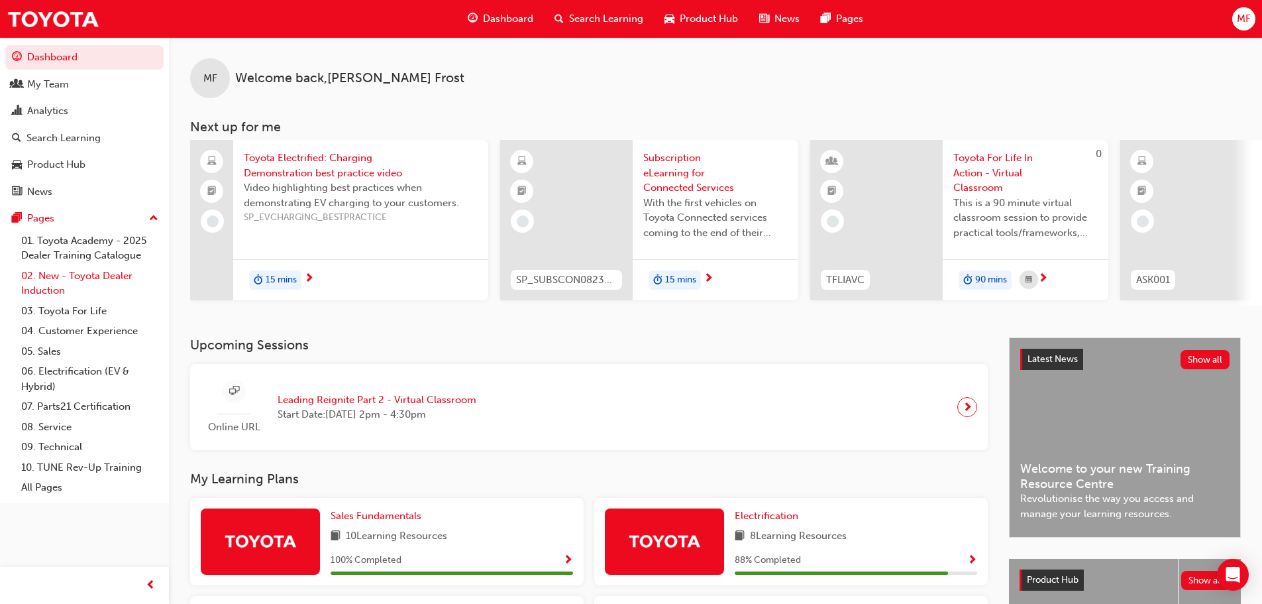
click at [79, 278] on link "02. New - Toyota Dealer Induction" at bounding box center [90, 283] width 148 height 35
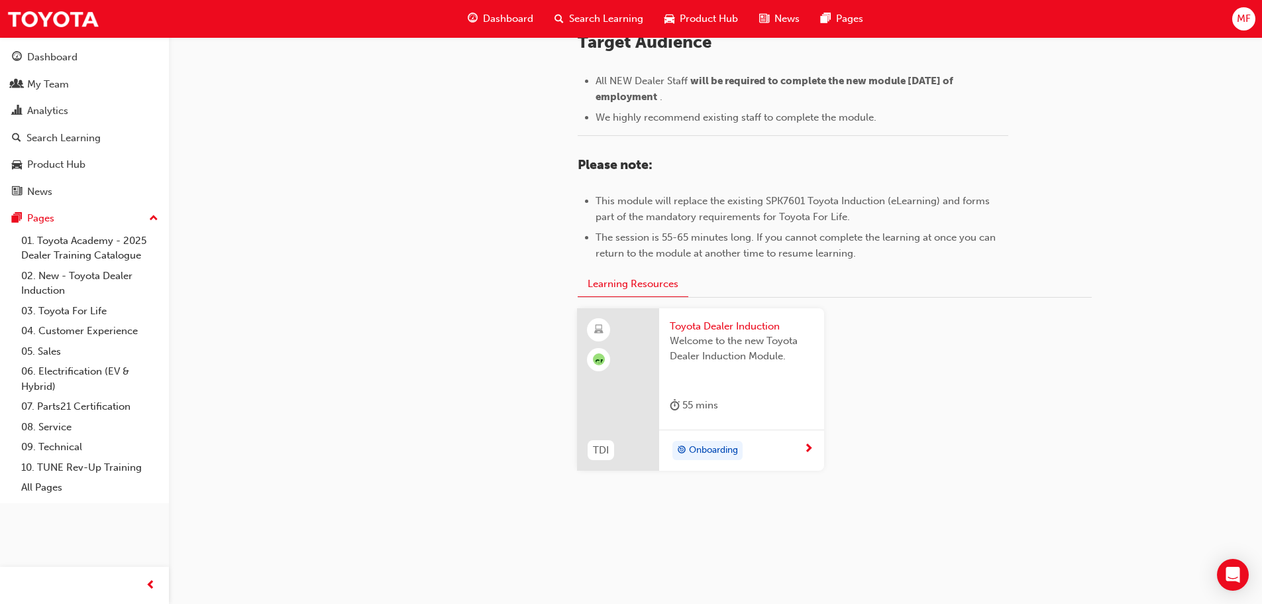
scroll to position [583, 0]
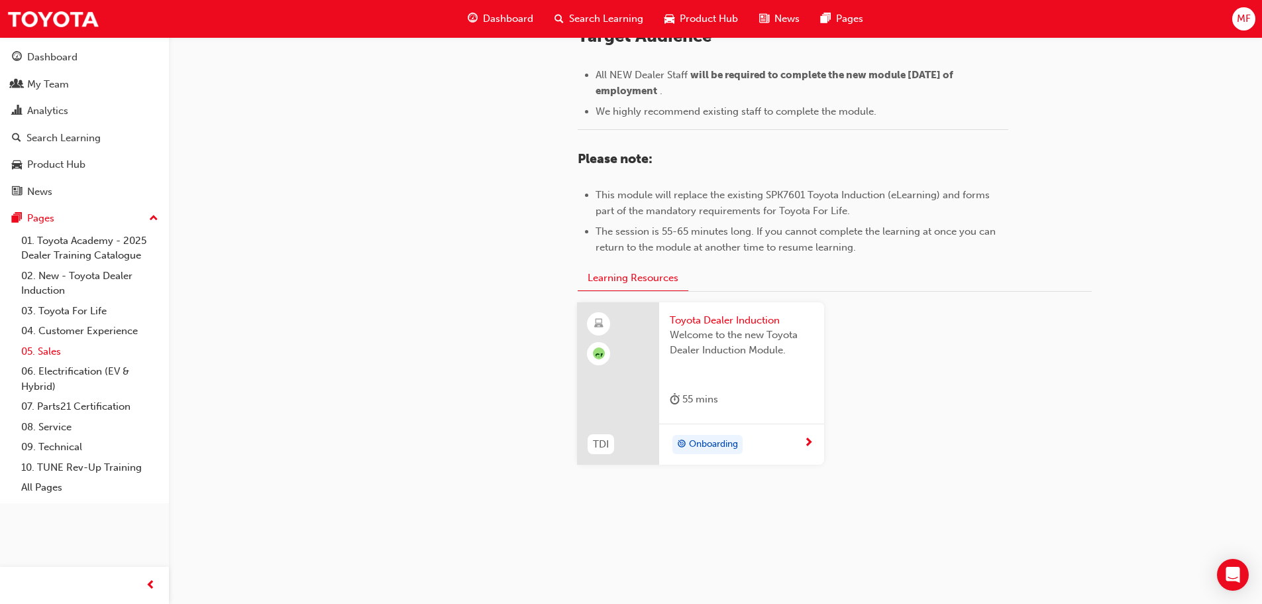
click at [48, 351] on link "05. Sales" at bounding box center [90, 351] width 148 height 21
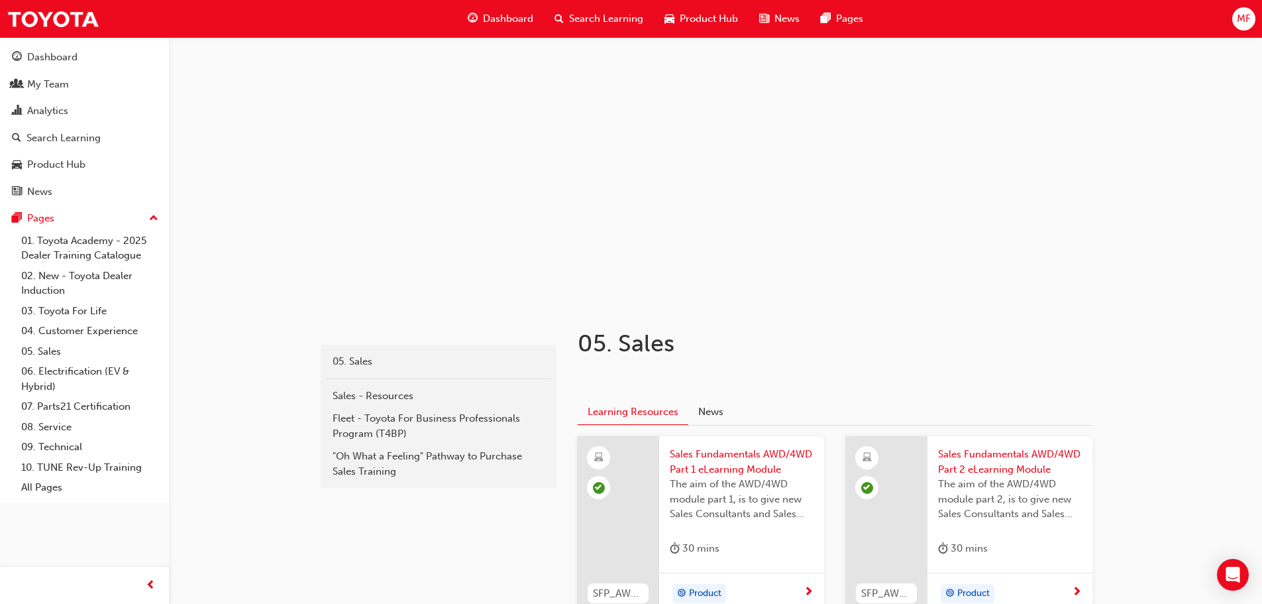
click at [547, 13] on div "Search Learning" at bounding box center [599, 18] width 110 height 27
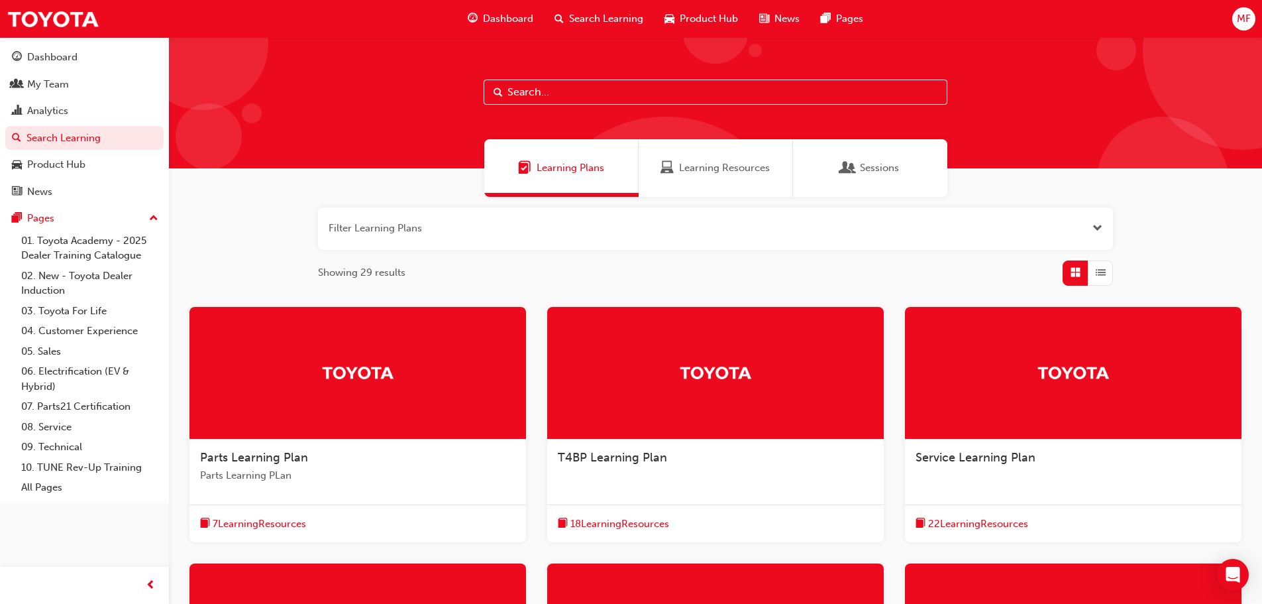
click at [742, 168] on span "Learning Resources" at bounding box center [724, 167] width 91 height 15
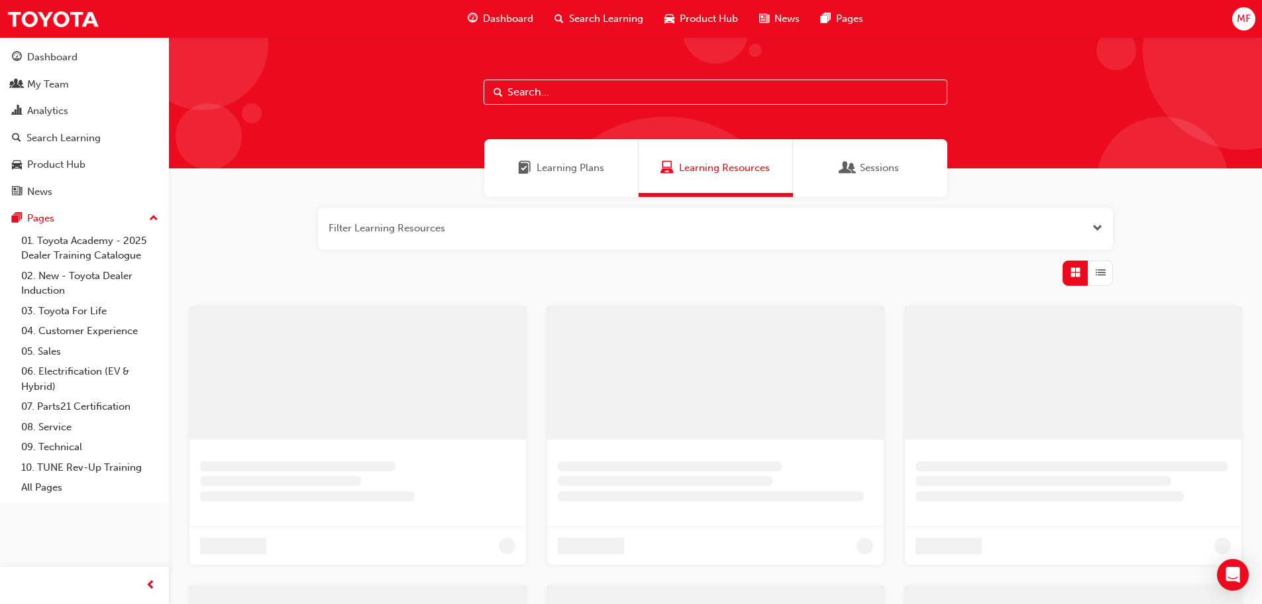
click at [565, 88] on input "text" at bounding box center [716, 92] width 464 height 25
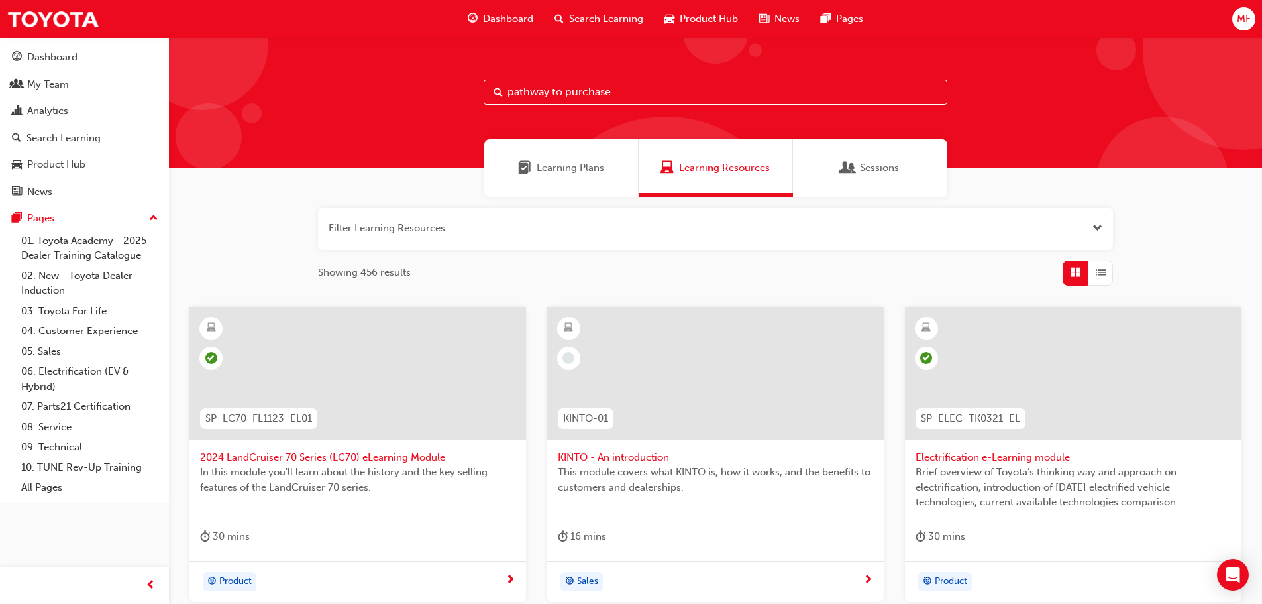
type input "pathway to purchase"
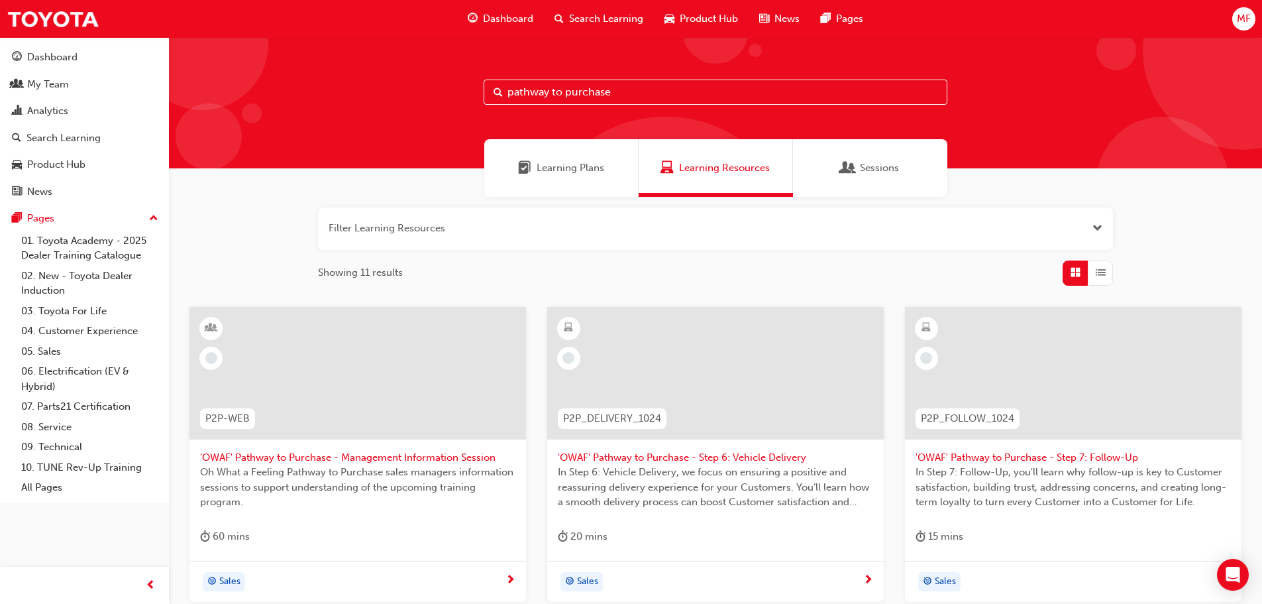
click at [258, 248] on div "Filter Learning Resources Showing 11 results P2P-WEB 'OWAF' Pathway to Purchase…" at bounding box center [715, 601] width 1093 height 808
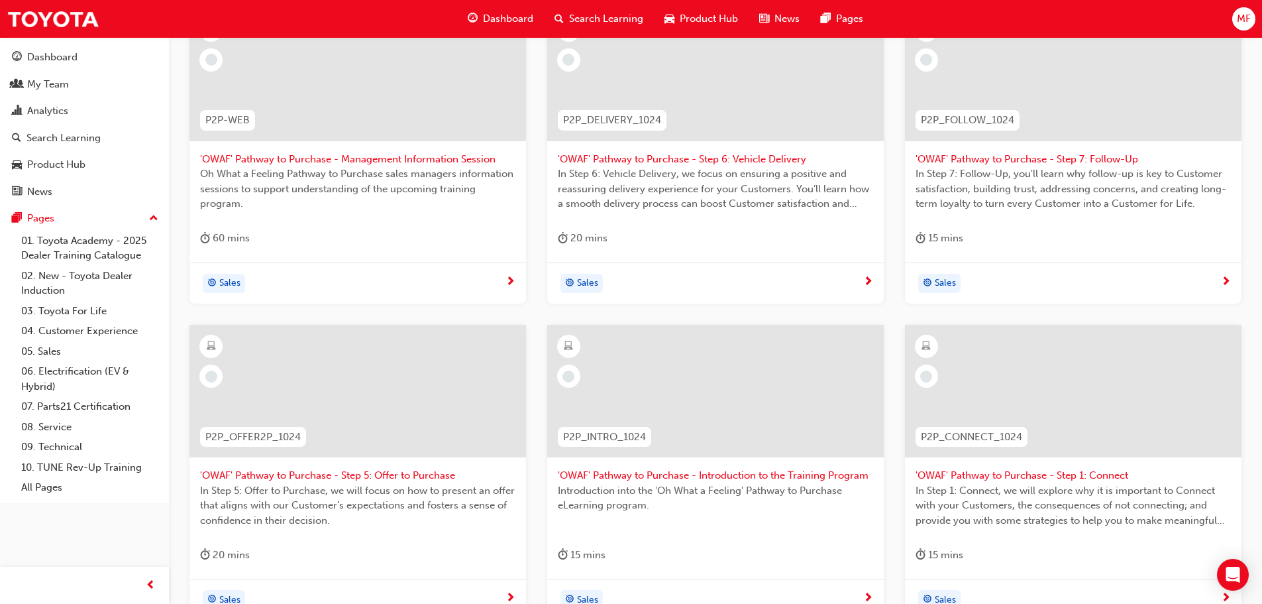
scroll to position [331, 0]
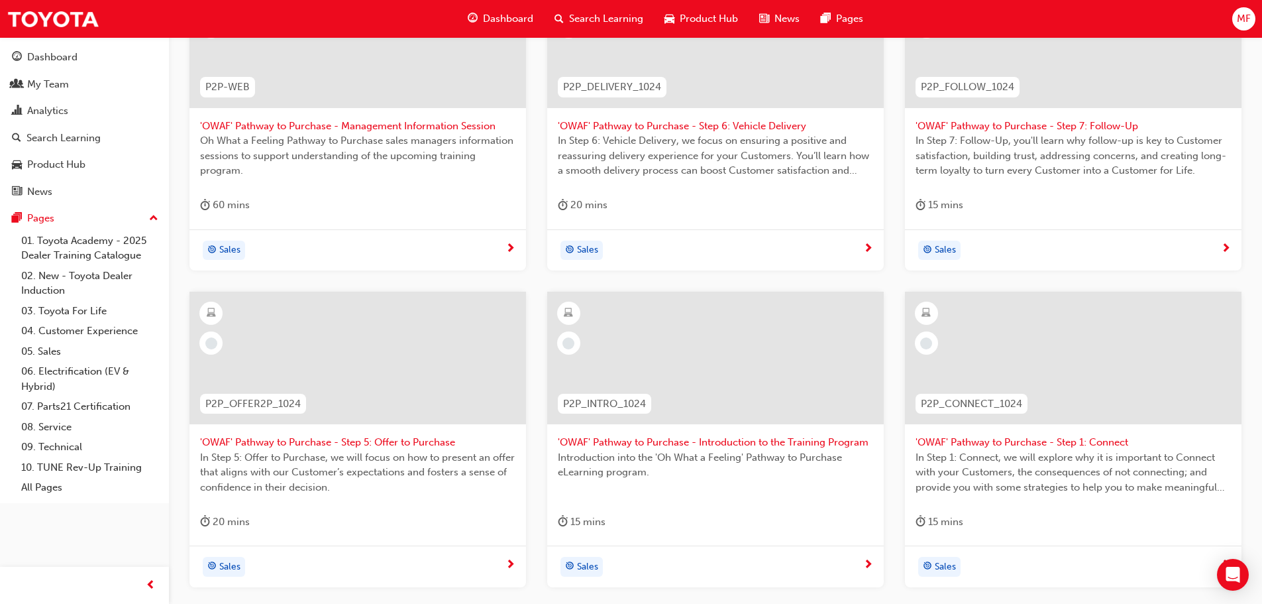
click at [723, 441] on span "'OWAF' Pathway to Purchase - Introduction to the Training Program" at bounding box center [715, 442] width 315 height 15
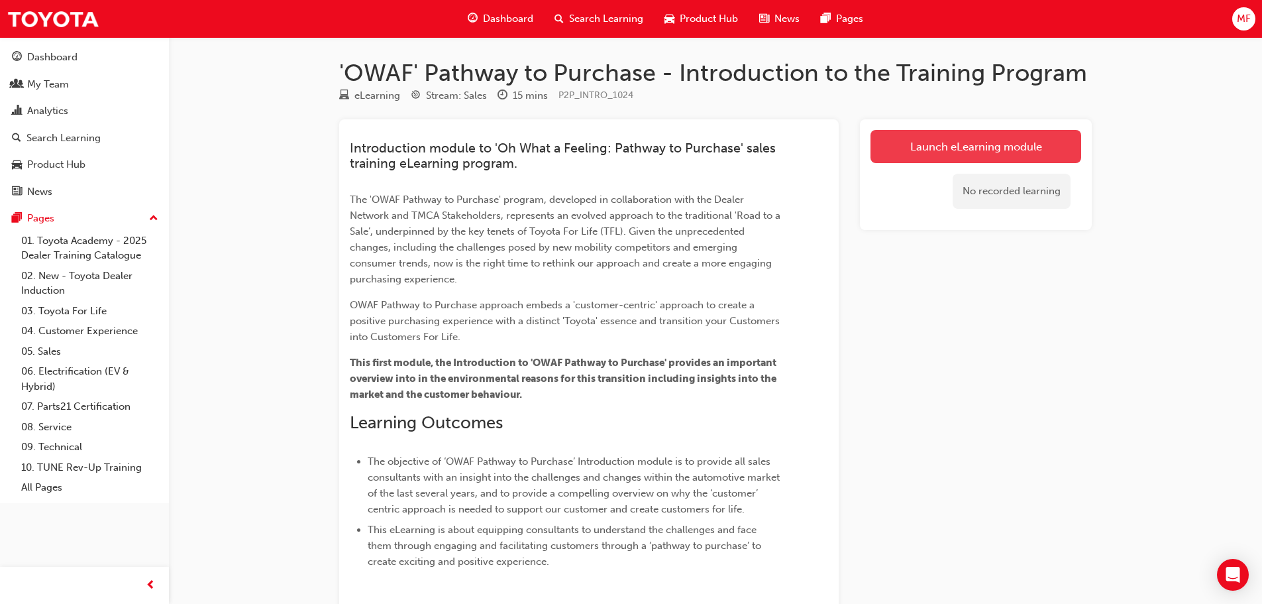
click at [964, 132] on link "Launch eLearning module" at bounding box center [976, 146] width 211 height 33
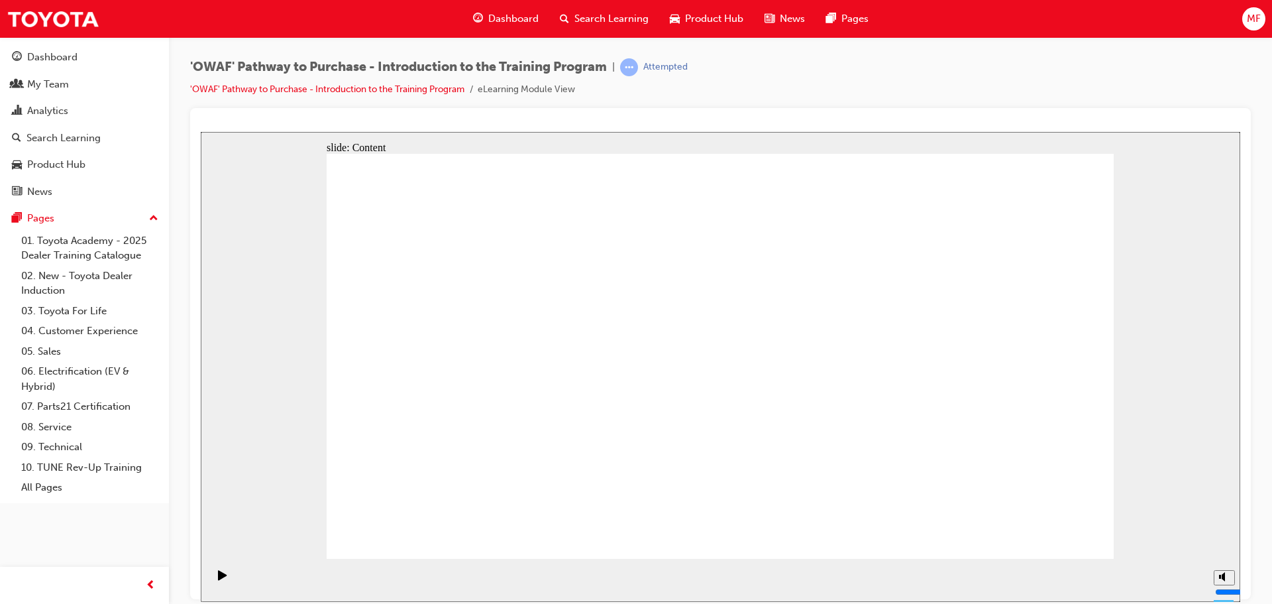
drag, startPoint x: 1063, startPoint y: 519, endPoint x: 1058, endPoint y: 525, distance: 8.5
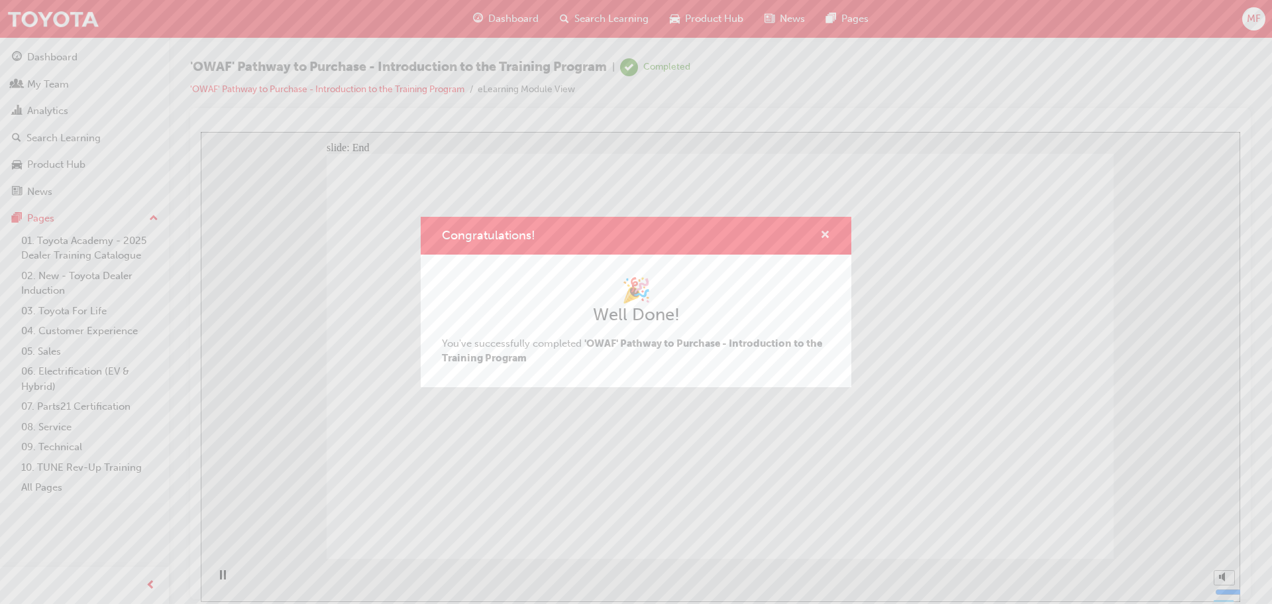
click at [825, 235] on span "cross-icon" at bounding box center [825, 236] width 10 height 12
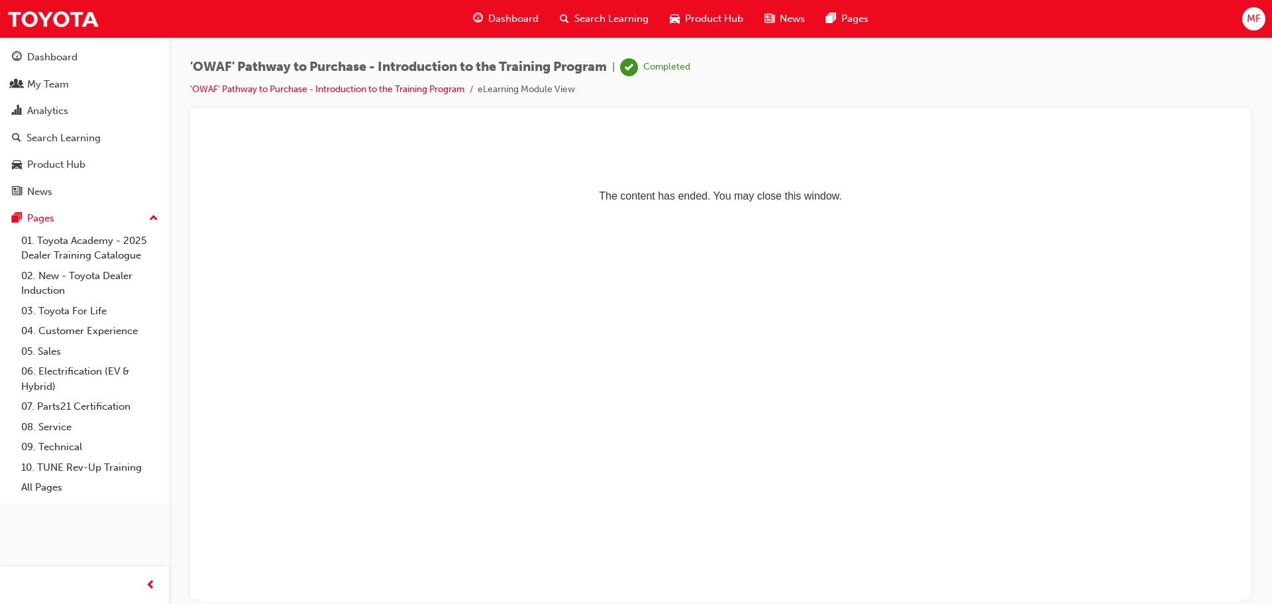
click at [610, 16] on span "Search Learning" at bounding box center [611, 18] width 74 height 15
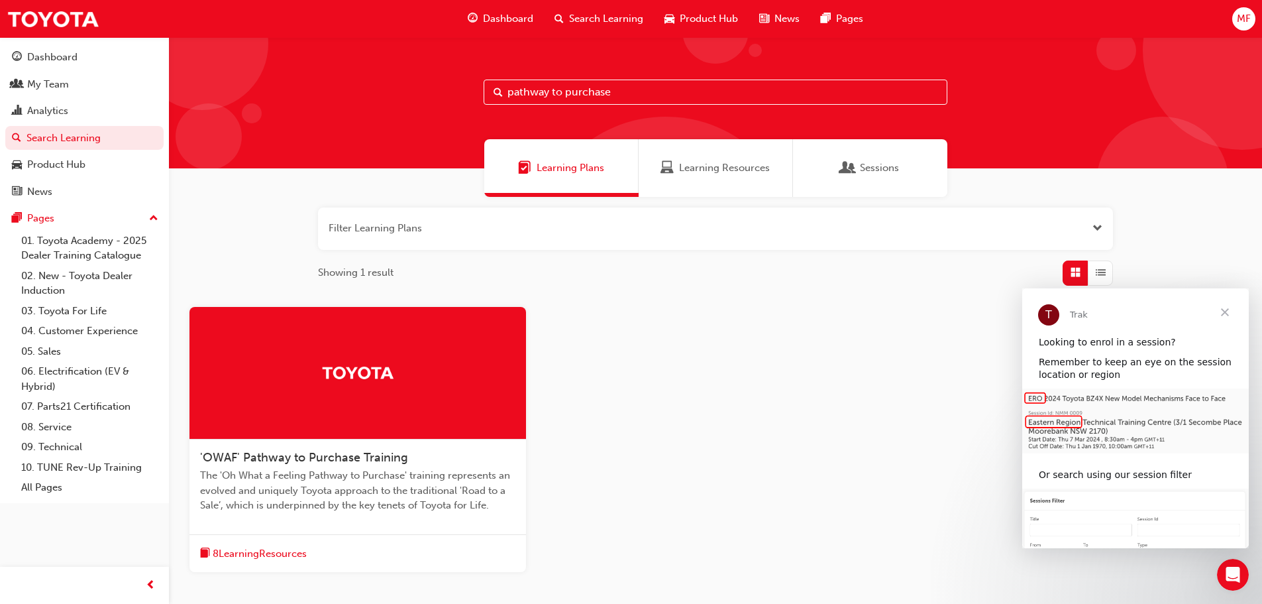
click at [729, 168] on span "Learning Resources" at bounding box center [724, 167] width 91 height 15
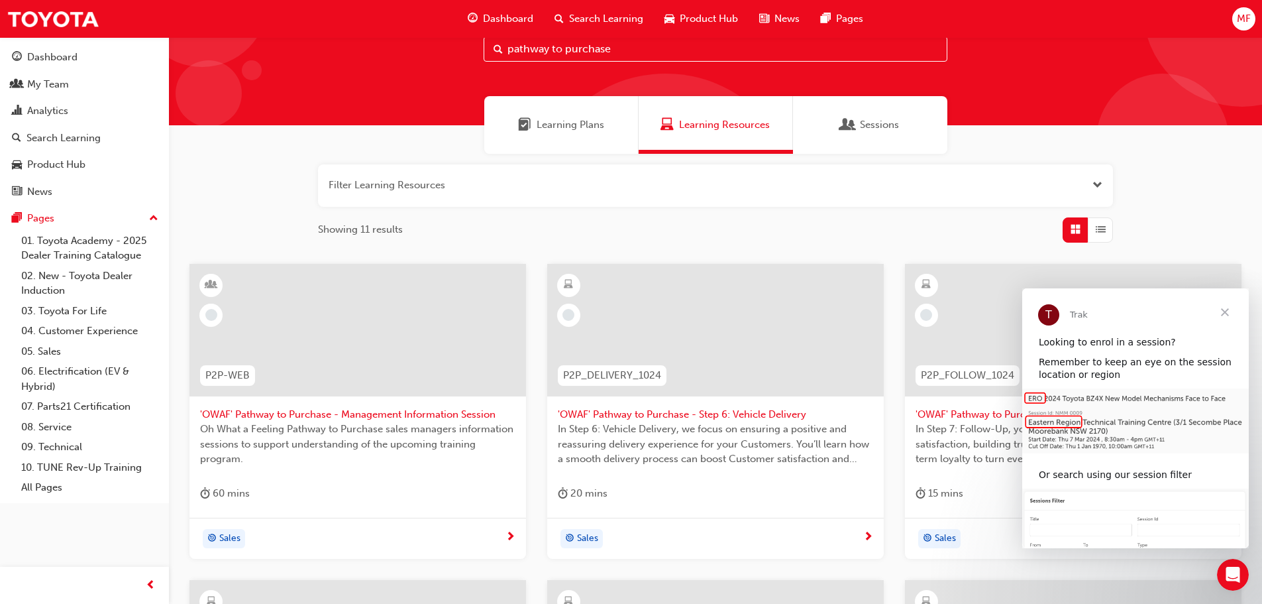
scroll to position [133, 0]
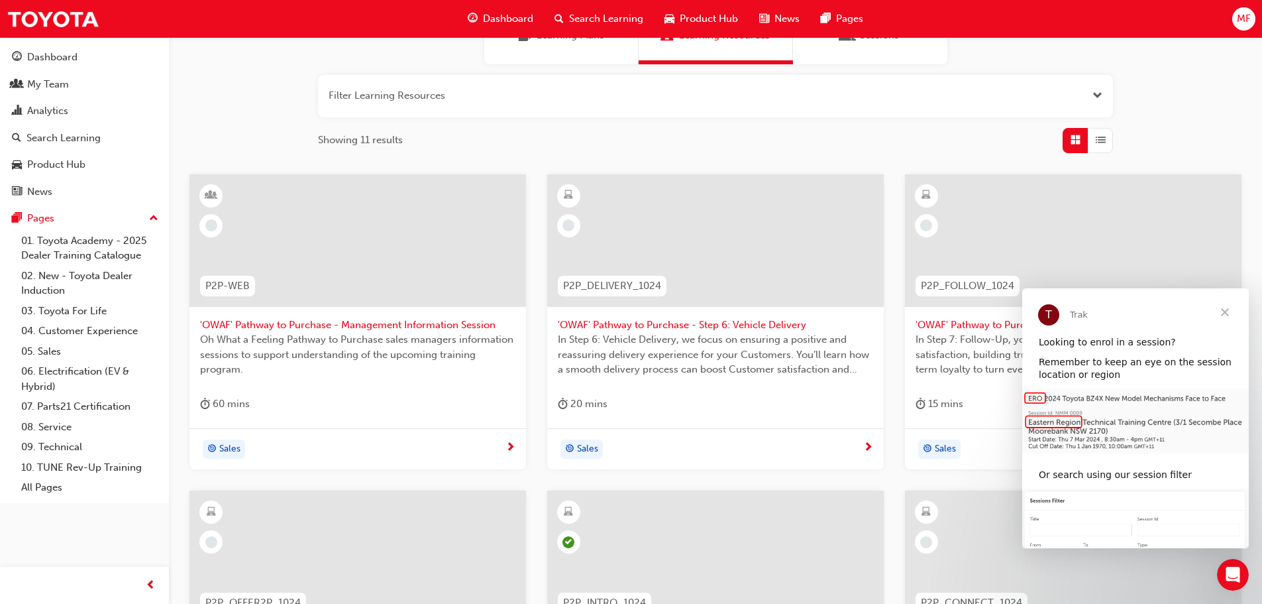
click at [1224, 311] on span "Close" at bounding box center [1225, 312] width 48 height 48
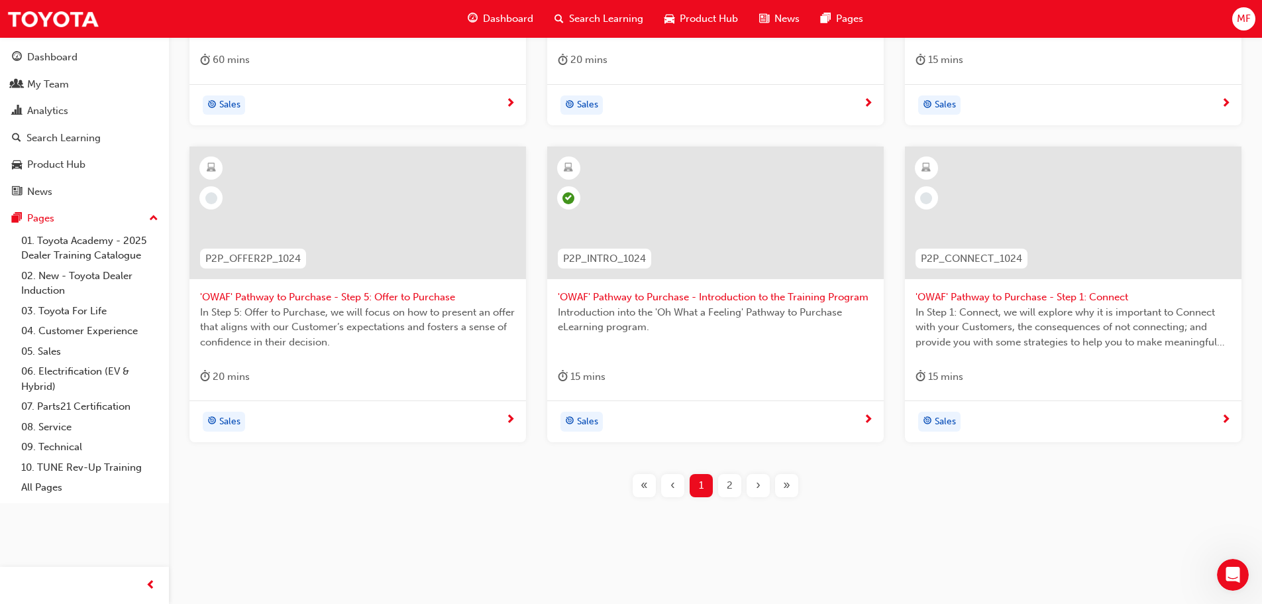
scroll to position [477, 0]
click at [1091, 239] on div at bounding box center [1073, 212] width 337 height 133
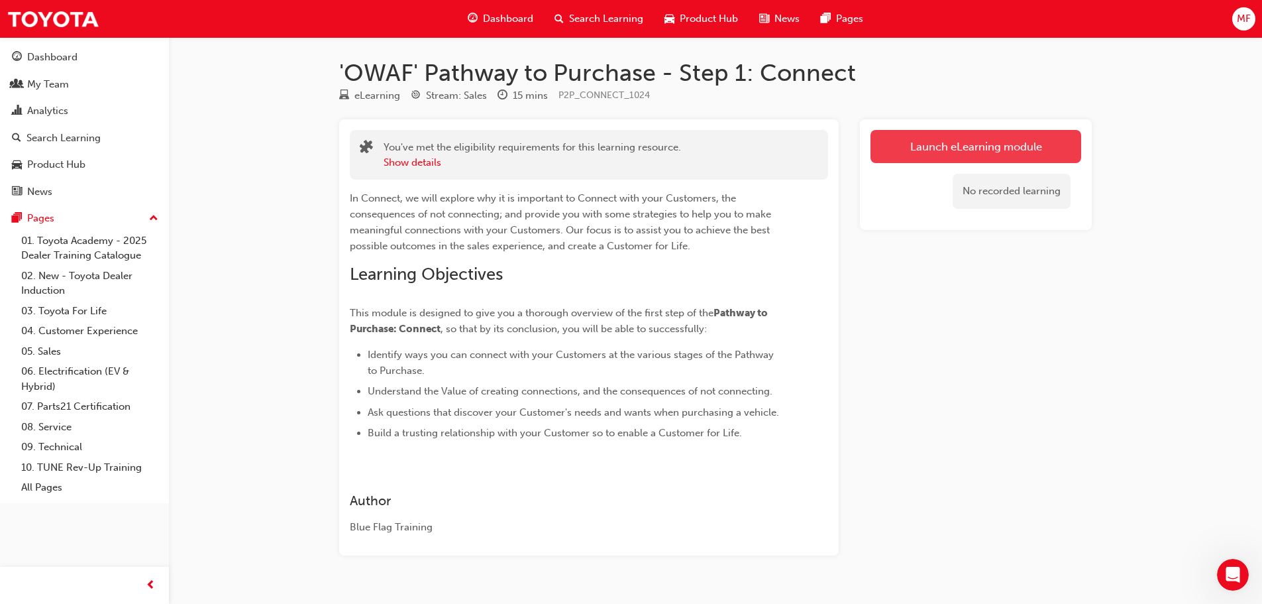
click at [928, 147] on link "Launch eLearning module" at bounding box center [976, 146] width 211 height 33
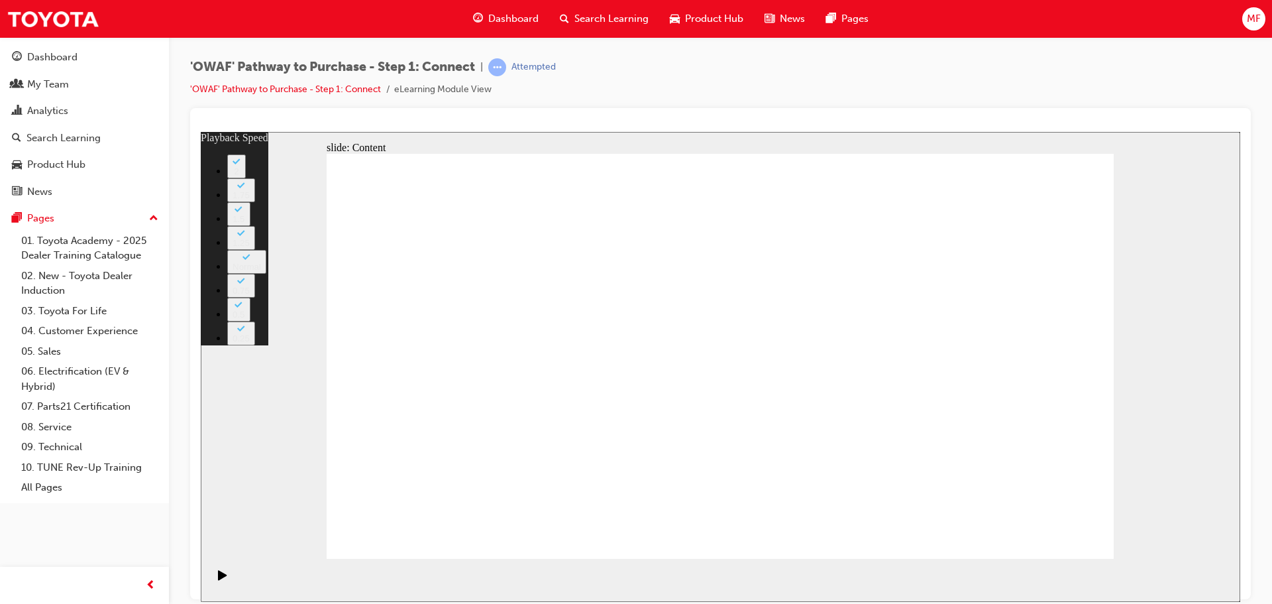
type input "76"
drag, startPoint x: 1018, startPoint y: 525, endPoint x: 1065, endPoint y: 523, distance: 47.7
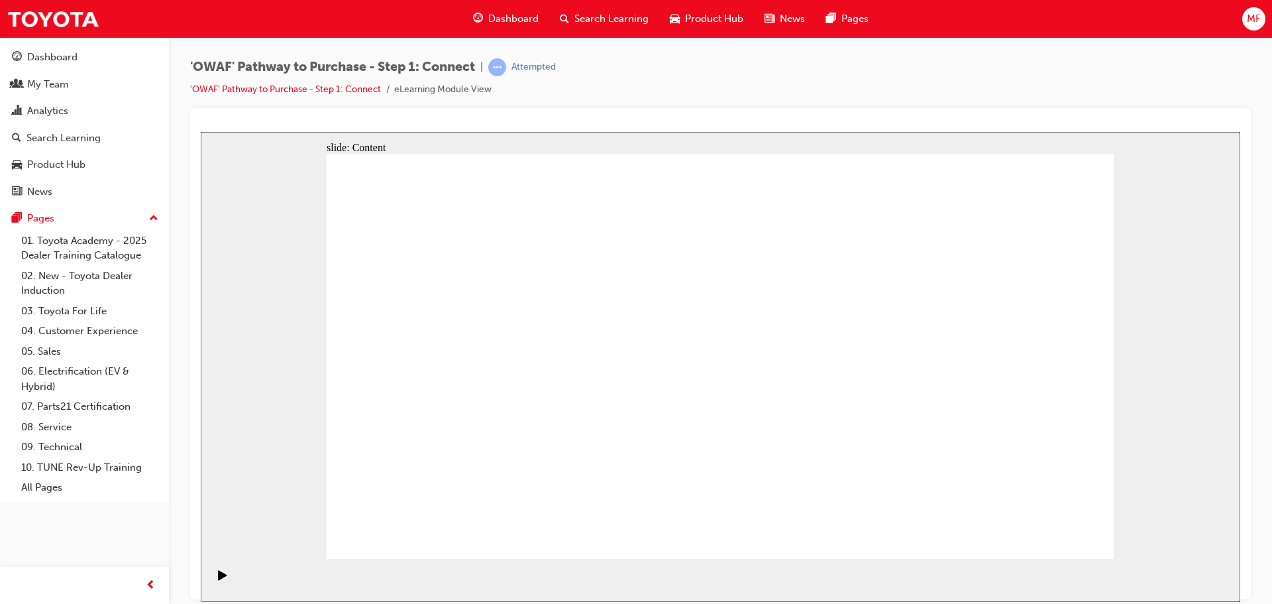
drag, startPoint x: 1018, startPoint y: 542, endPoint x: 1057, endPoint y: 529, distance: 41.9
click at [220, 575] on icon "Pause (Ctrl+Alt+P)" at bounding box center [223, 573] width 6 height 9
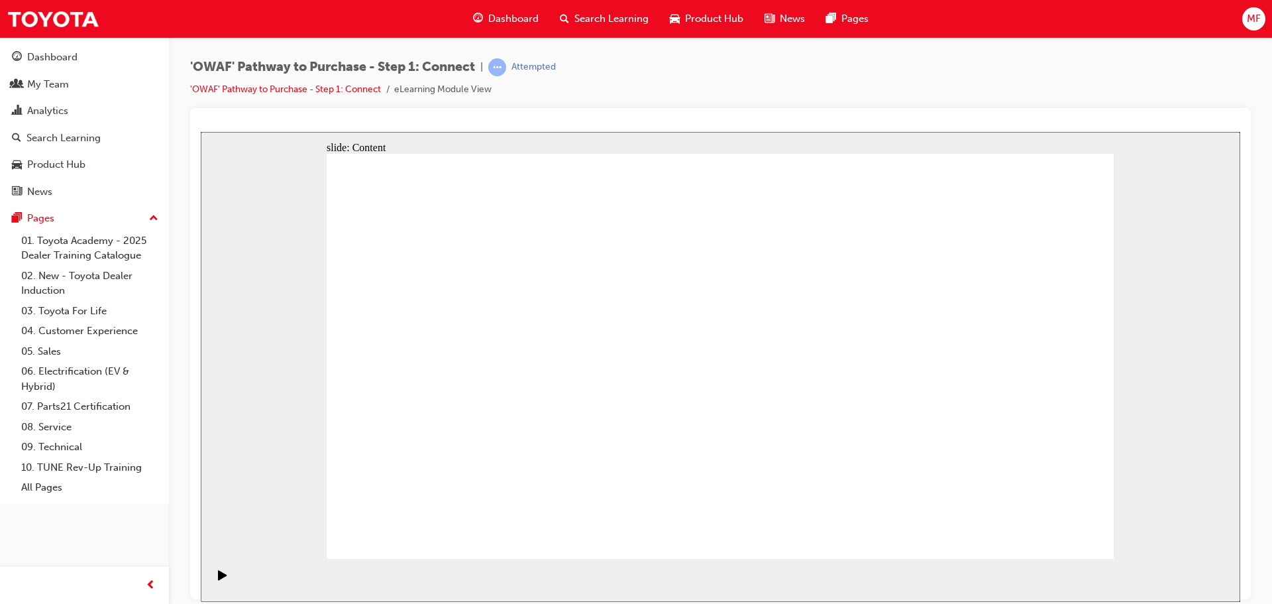
click at [219, 574] on icon "Play (Ctrl+Alt+P)" at bounding box center [222, 574] width 9 height 11
click at [1195, 236] on div "slide: Content Rectangle 2 Rectangle 1 Connecting with CARE Trust Satisfaction …" at bounding box center [720, 366] width 1039 height 470
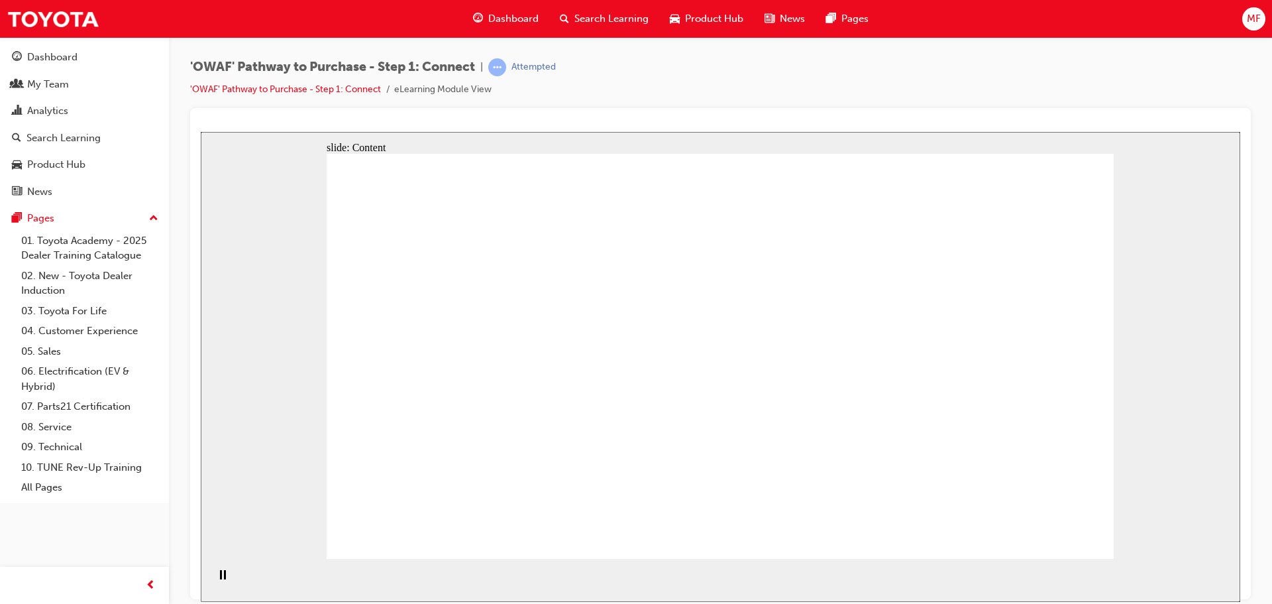
click at [1166, 180] on div "slide: Content Rectangle 1 arrow_white.png Oval 1 MENU Line 1 RESOURCES Line 1 …" at bounding box center [720, 366] width 1039 height 470
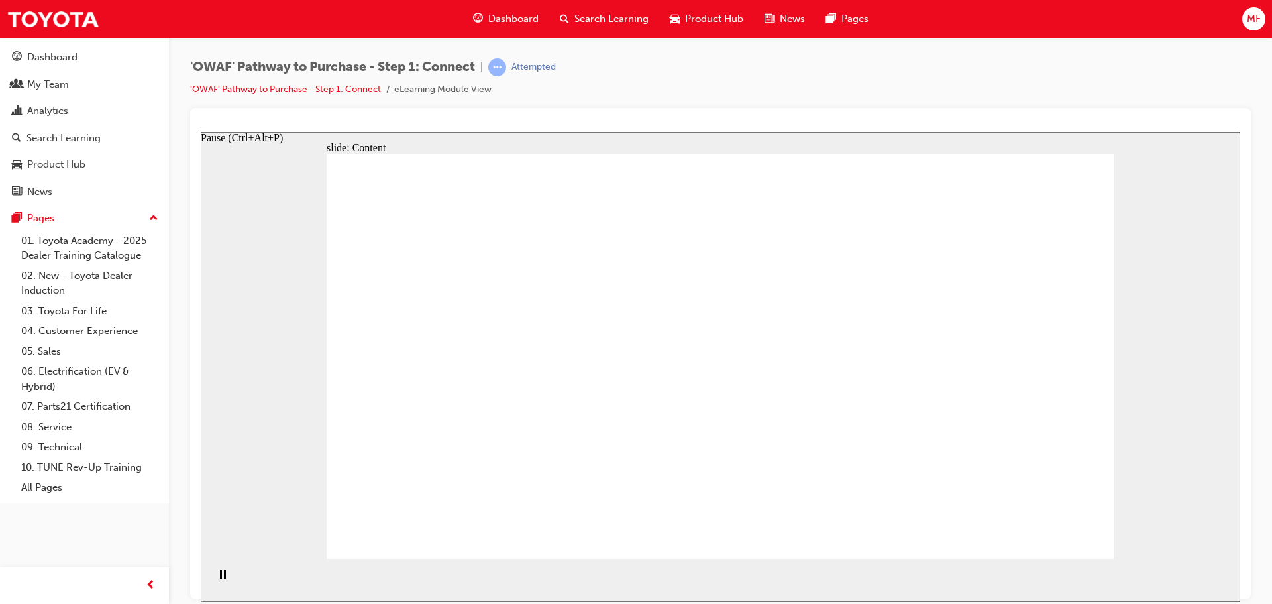
click at [220, 576] on rect "Pause (Ctrl+Alt+P)" at bounding box center [221, 573] width 2 height 9
click at [218, 579] on icon "Play (Ctrl+Alt+P)" at bounding box center [222, 574] width 9 height 10
click at [220, 578] on icon "Pause (Ctrl+Alt+P)" at bounding box center [223, 573] width 6 height 9
click at [218, 579] on icon "Play (Ctrl+Alt+P)" at bounding box center [222, 574] width 9 height 10
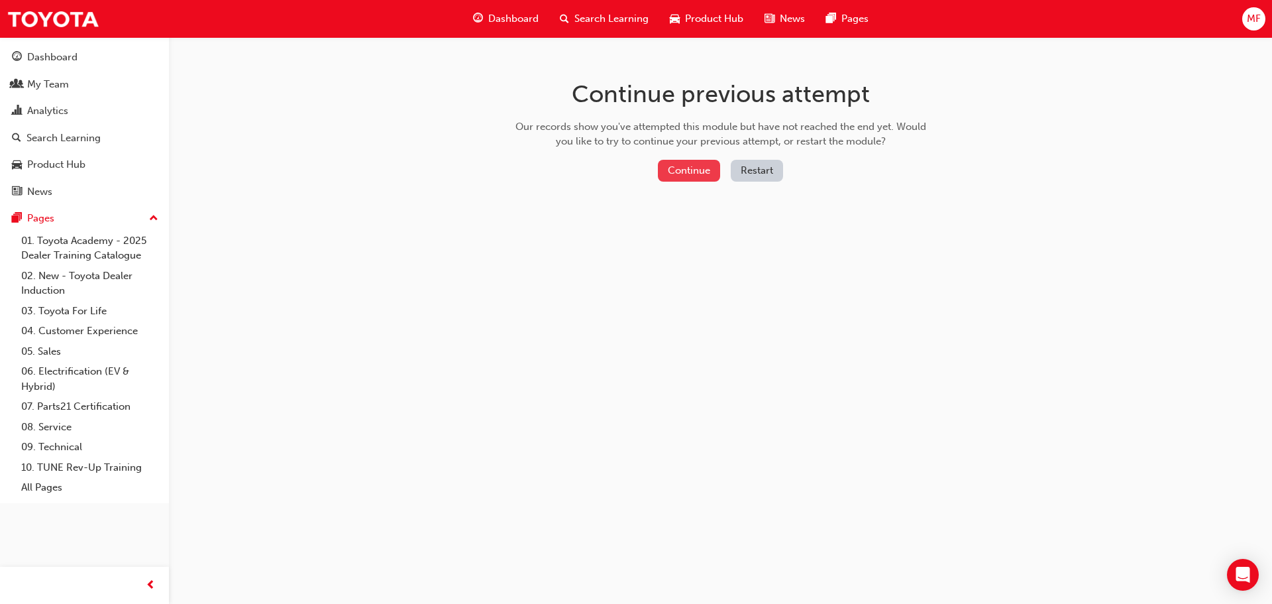
click at [686, 174] on button "Continue" at bounding box center [689, 171] width 62 height 22
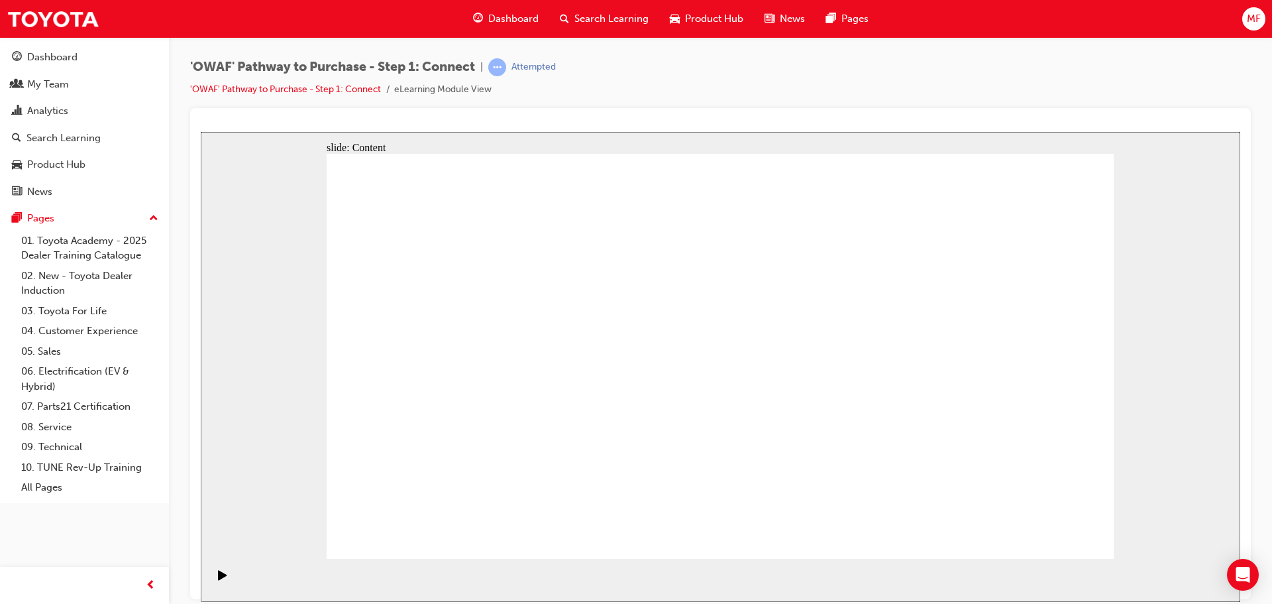
drag, startPoint x: 957, startPoint y: 299, endPoint x: 950, endPoint y: 295, distance: 7.7
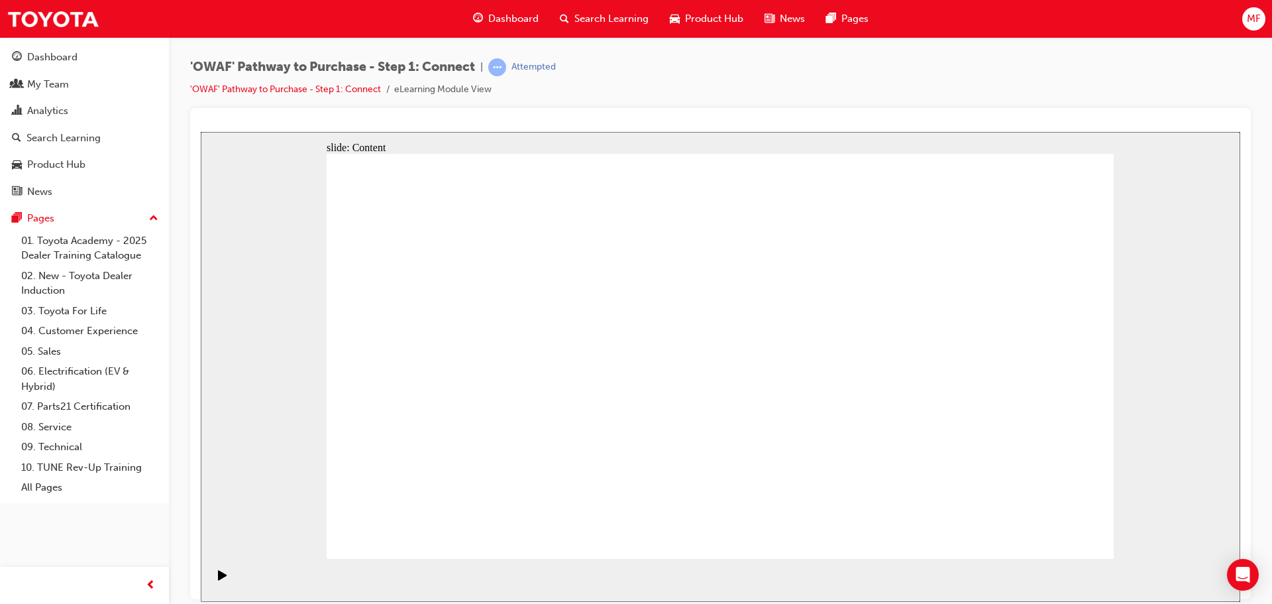
drag, startPoint x: 725, startPoint y: 332, endPoint x: 659, endPoint y: 370, distance: 76.6
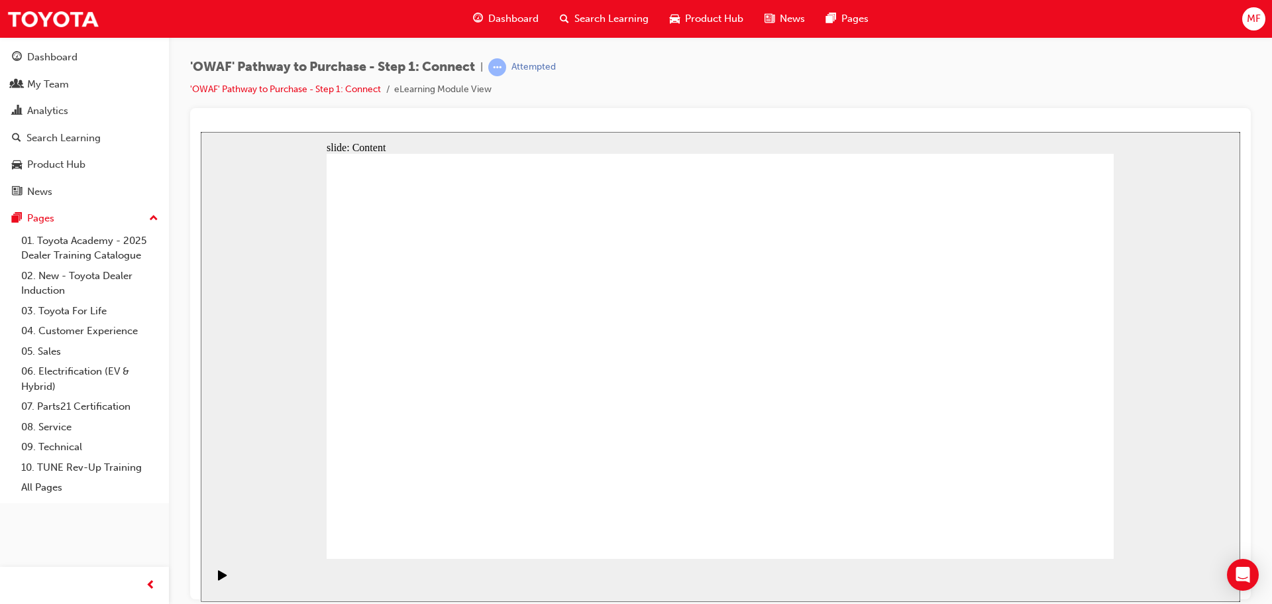
drag, startPoint x: 1047, startPoint y: 540, endPoint x: 1047, endPoint y: 526, distance: 13.9
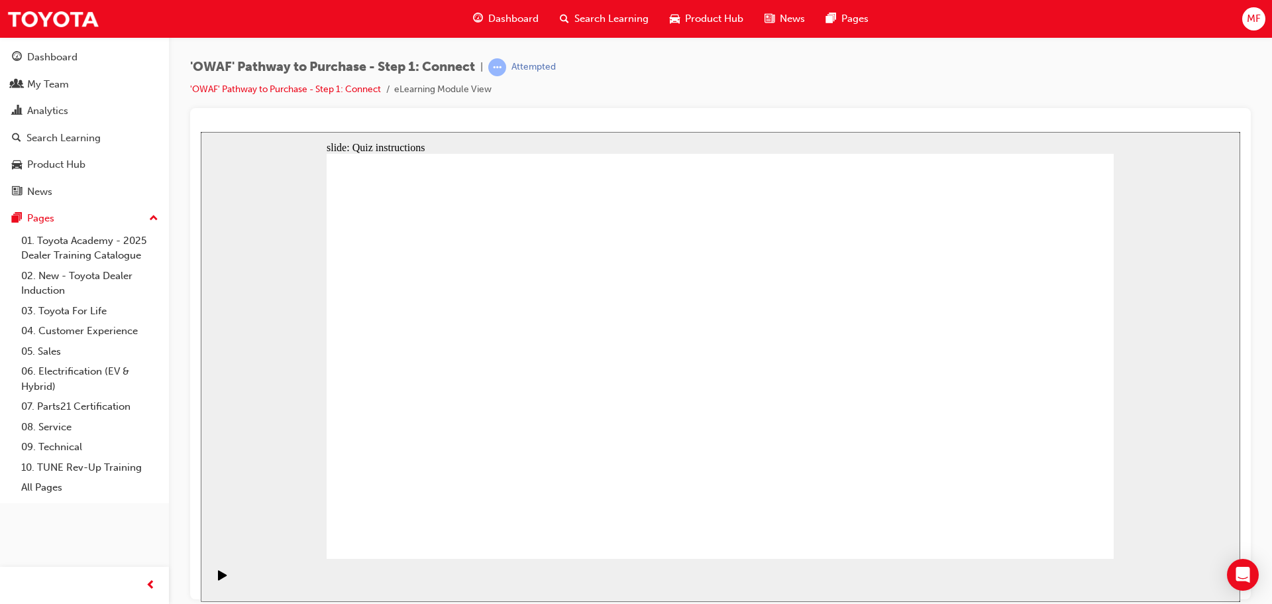
drag, startPoint x: 551, startPoint y: 484, endPoint x: 922, endPoint y: 228, distance: 451.0
drag, startPoint x: 413, startPoint y: 396, endPoint x: 388, endPoint y: 403, distance: 26.2
drag, startPoint x: 466, startPoint y: 490, endPoint x: 834, endPoint y: 286, distance: 421.1
drag, startPoint x: 399, startPoint y: 399, endPoint x: 792, endPoint y: 374, distance: 393.7
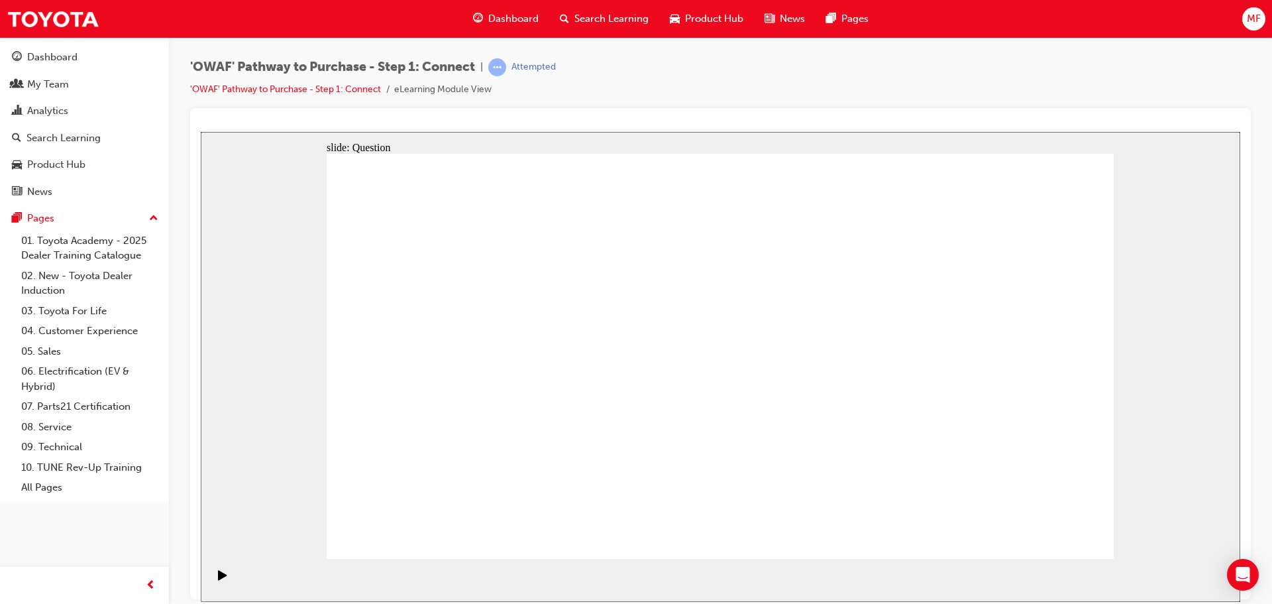
drag, startPoint x: 649, startPoint y: 485, endPoint x: 661, endPoint y: 482, distance: 12.2
drag, startPoint x: 653, startPoint y: 490, endPoint x: 1023, endPoint y: 287, distance: 422.5
drag, startPoint x: 687, startPoint y: 394, endPoint x: 874, endPoint y: 454, distance: 196.5
drag, startPoint x: 522, startPoint y: 397, endPoint x: 1081, endPoint y: 384, distance: 558.6
drag, startPoint x: 608, startPoint y: 394, endPoint x: 995, endPoint y: 465, distance: 394.0
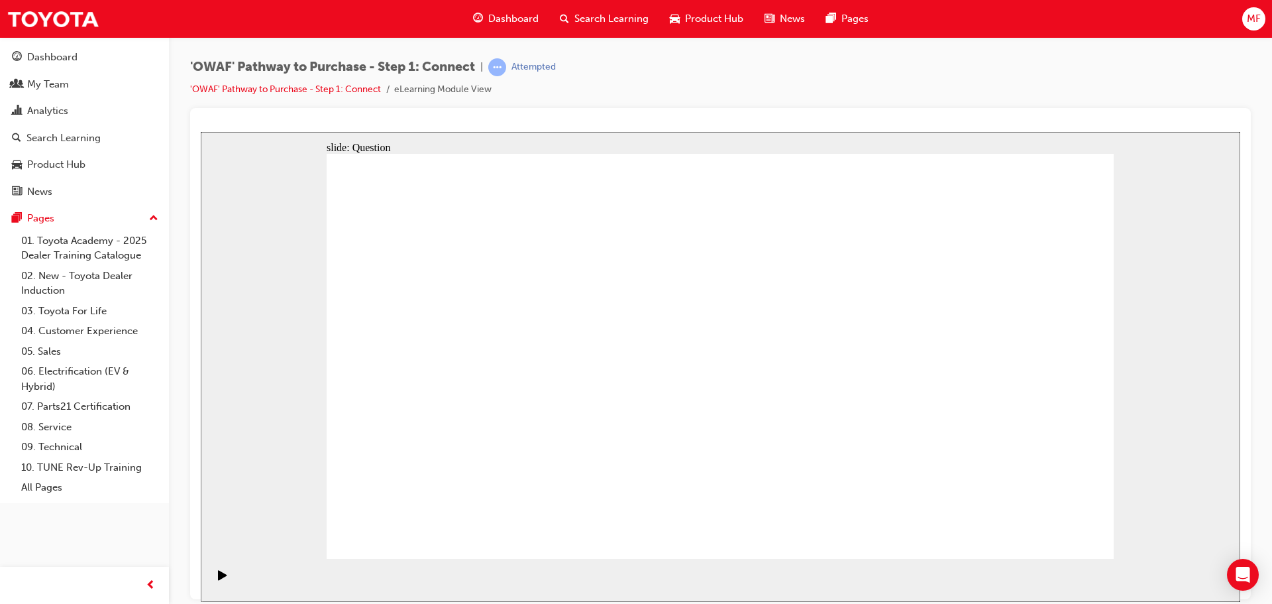
drag, startPoint x: 980, startPoint y: 392, endPoint x: 804, endPoint y: 386, distance: 175.7
drag, startPoint x: 1010, startPoint y: 401, endPoint x: 537, endPoint y: 403, distance: 472.4
drag, startPoint x: 991, startPoint y: 429, endPoint x: 732, endPoint y: 436, distance: 259.1
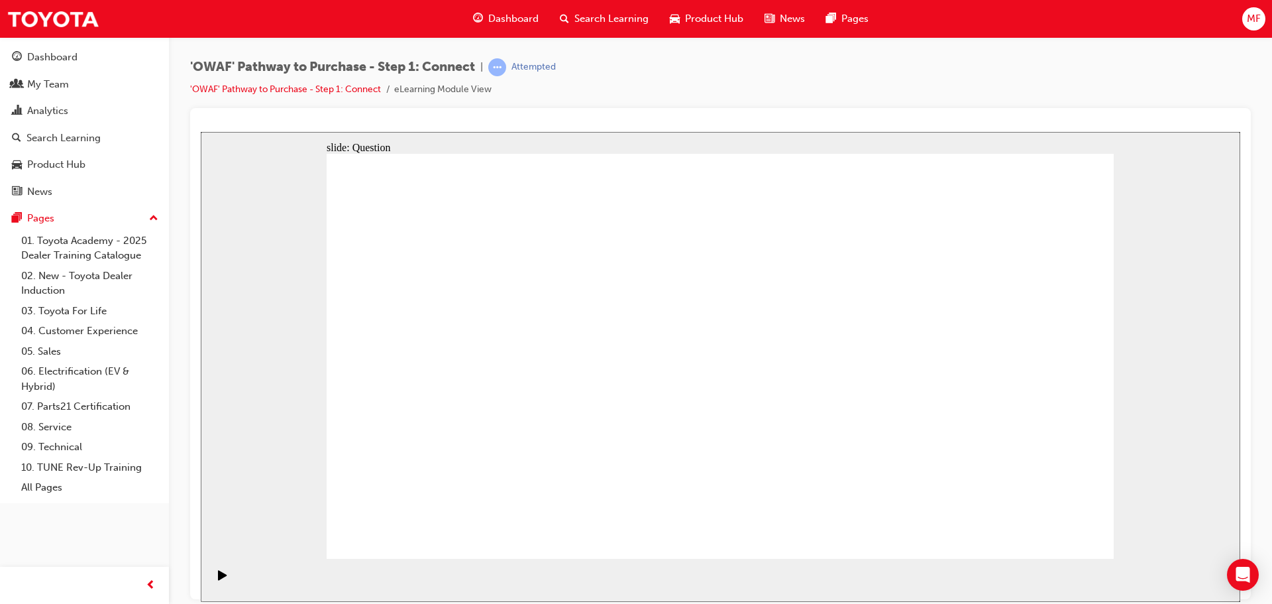
drag, startPoint x: 955, startPoint y: 411, endPoint x: 745, endPoint y: 415, distance: 210.0
drag, startPoint x: 971, startPoint y: 425, endPoint x: 733, endPoint y: 427, distance: 237.2
drag, startPoint x: 992, startPoint y: 412, endPoint x: 514, endPoint y: 424, distance: 477.8
drag, startPoint x: 990, startPoint y: 414, endPoint x: 504, endPoint y: 423, distance: 486.4
drag, startPoint x: 973, startPoint y: 409, endPoint x: 488, endPoint y: 418, distance: 485.7
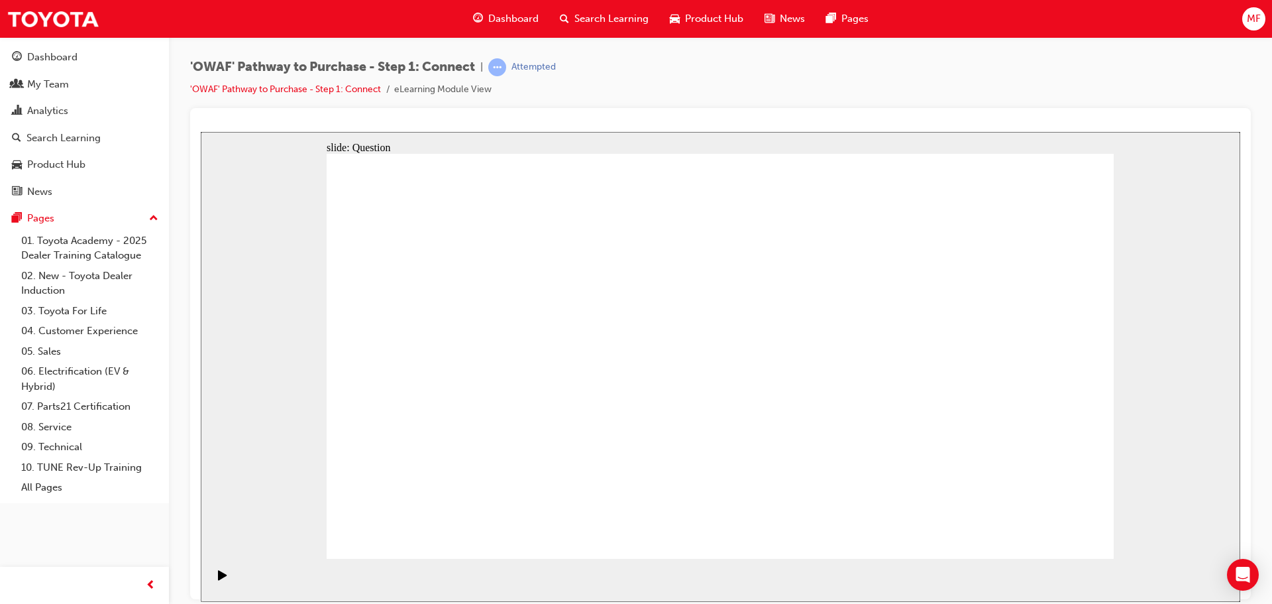
radio input "true"
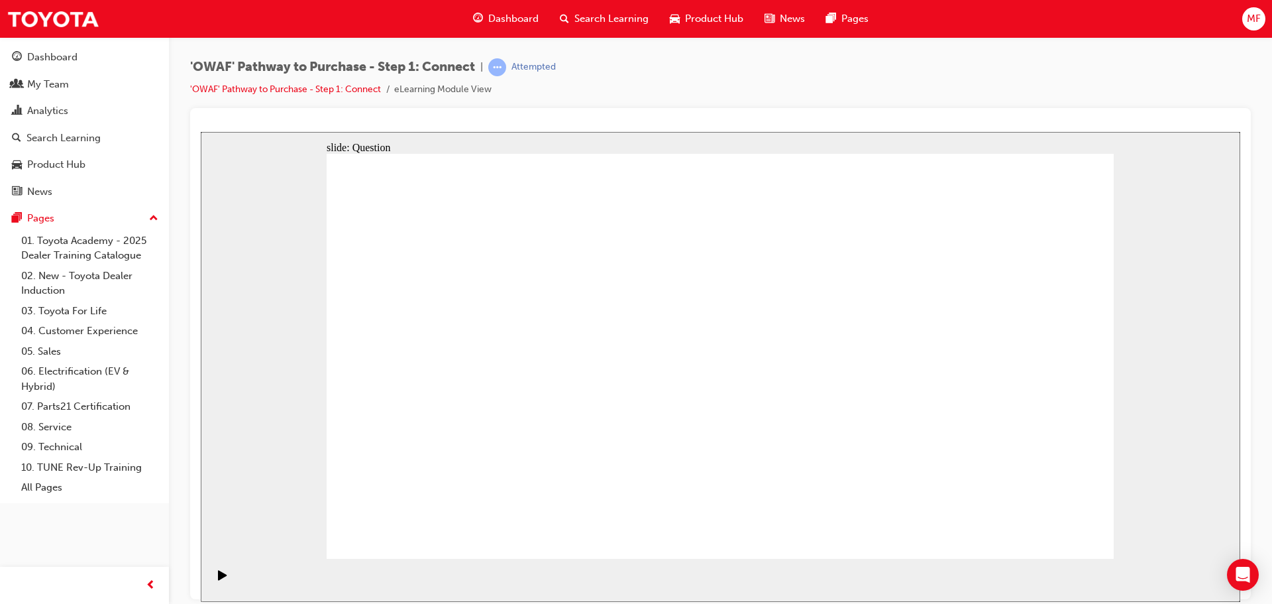
checkbox input "true"
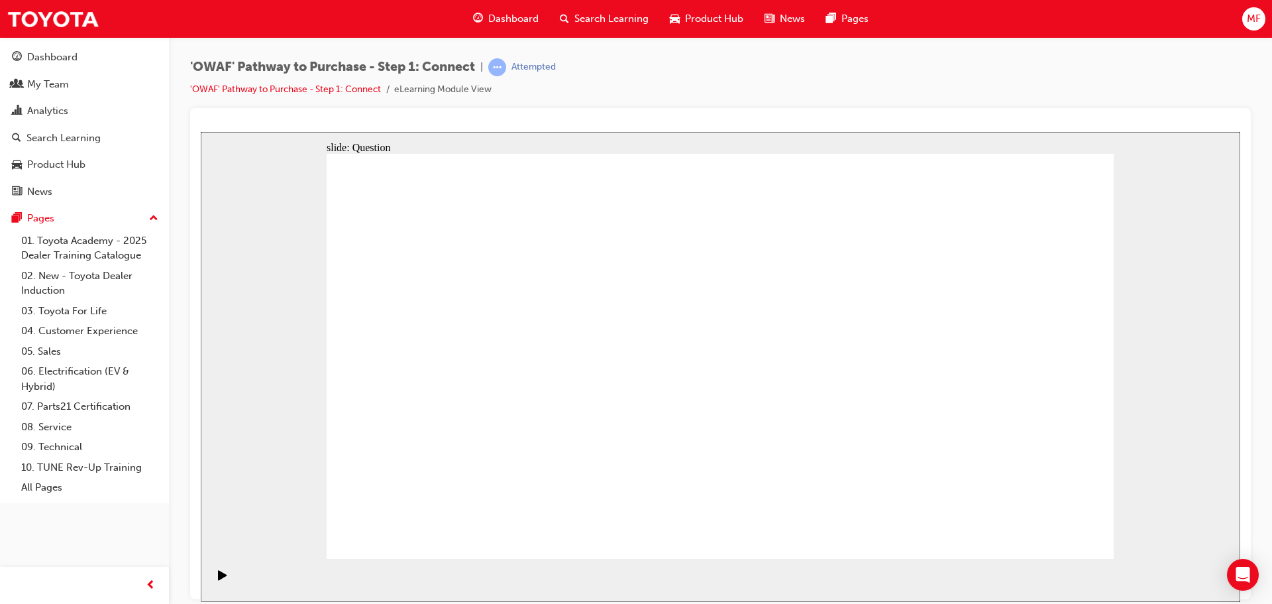
checkbox input "true"
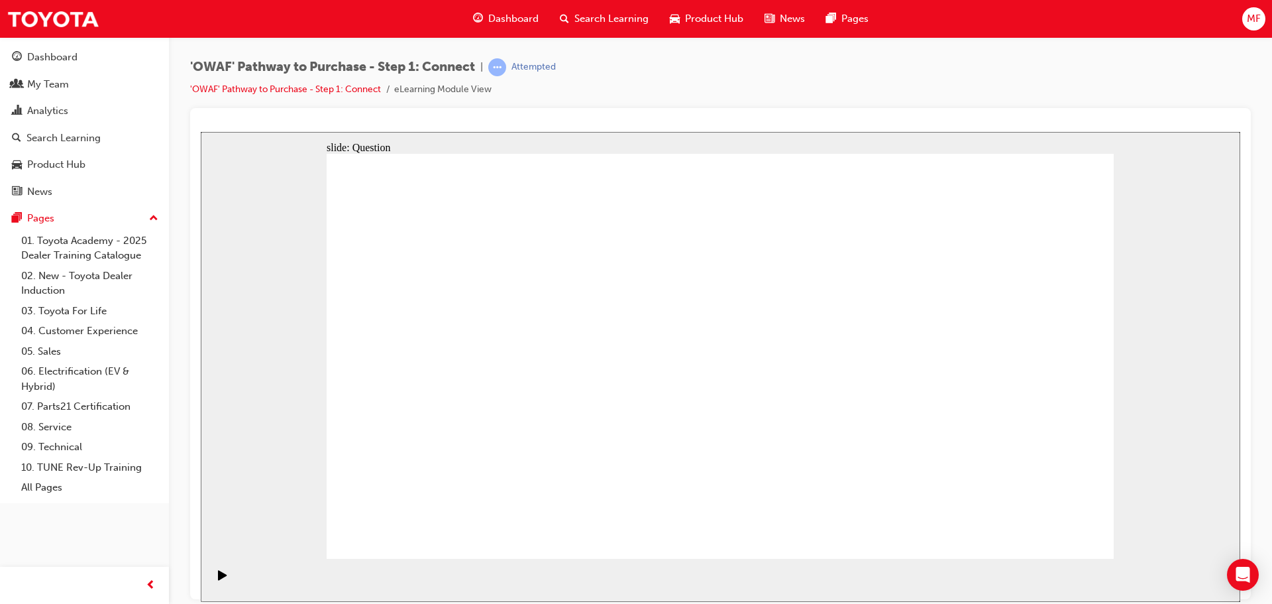
checkbox input "false"
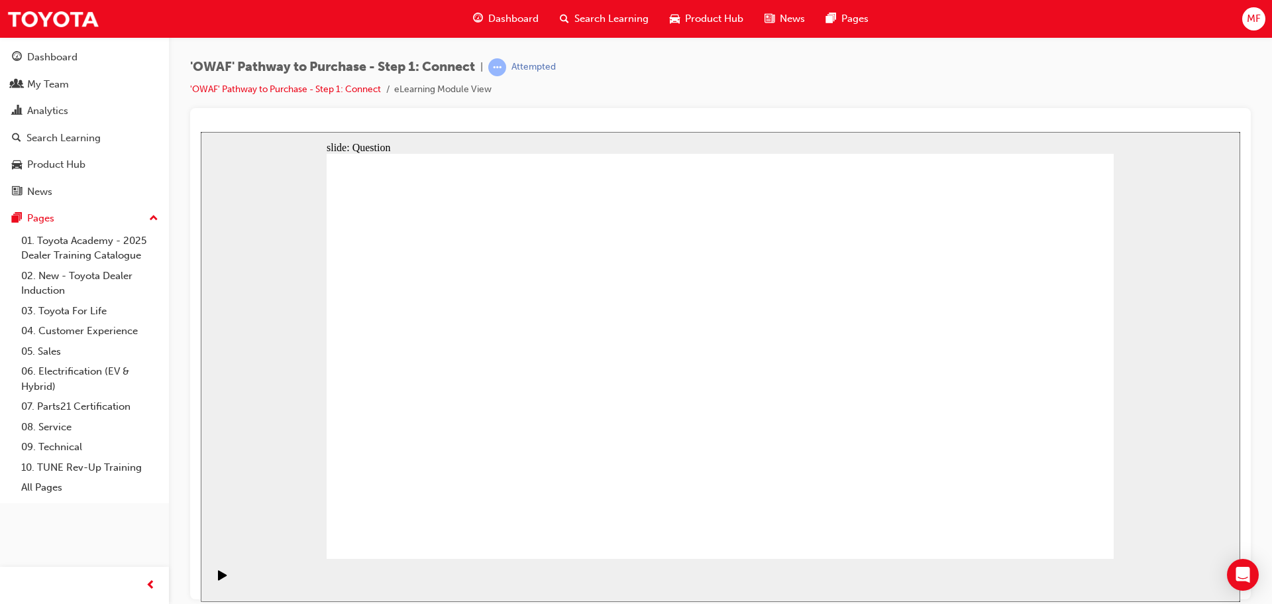
checkbox input "false"
checkbox input "true"
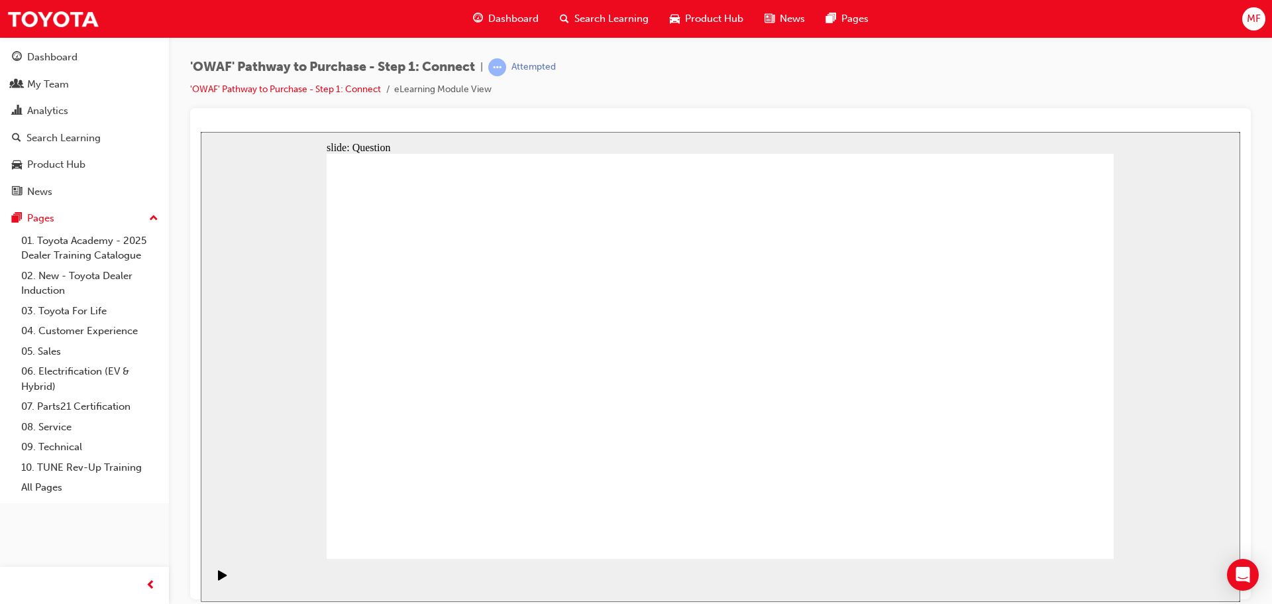
checkbox input "true"
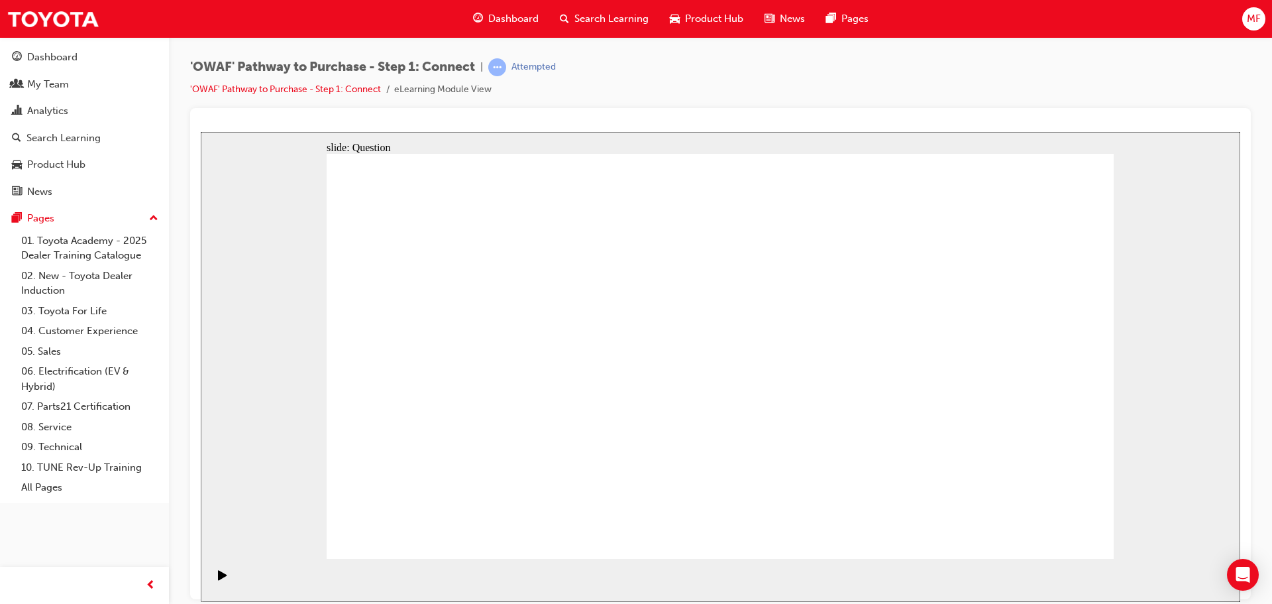
drag, startPoint x: 512, startPoint y: 479, endPoint x: 790, endPoint y: 302, distance: 329.7
drag, startPoint x: 643, startPoint y: 526, endPoint x: 939, endPoint y: 313, distance: 364.1
drag, startPoint x: 765, startPoint y: 482, endPoint x: 462, endPoint y: 343, distance: 332.6
drag, startPoint x: 928, startPoint y: 449, endPoint x: 663, endPoint y: 349, distance: 282.6
